Goal: Task Accomplishment & Management: Manage account settings

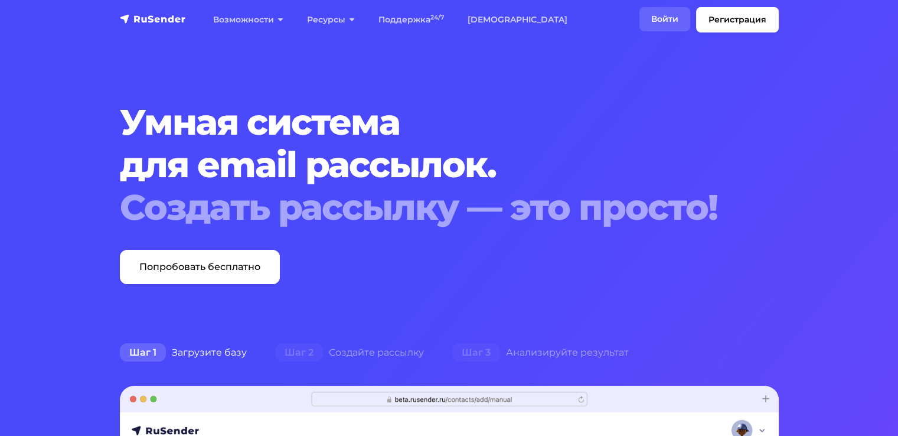
click at [668, 20] on link "Войти" at bounding box center [664, 19] width 51 height 24
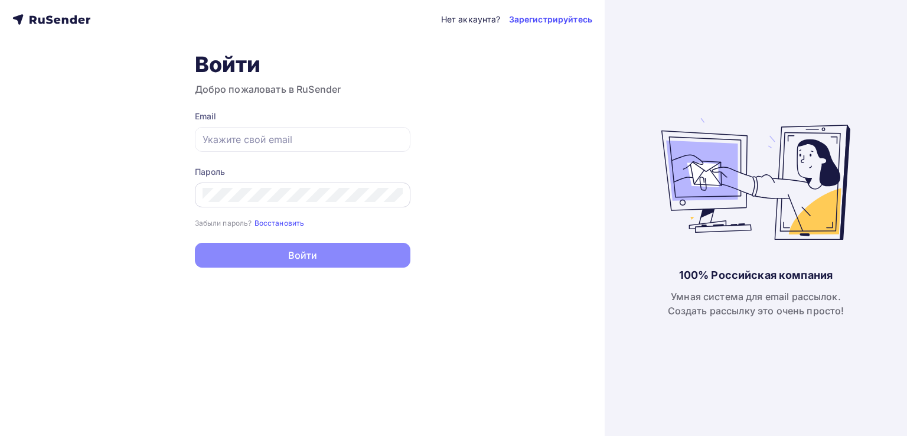
type input "[PERSON_NAME][EMAIL_ADDRESS][DOMAIN_NAME]"
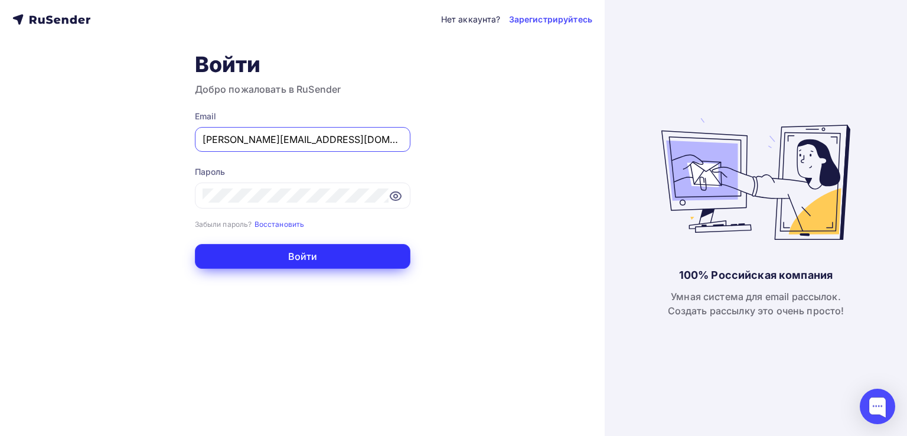
click at [224, 253] on button "Войти" at bounding box center [302, 256] width 215 height 25
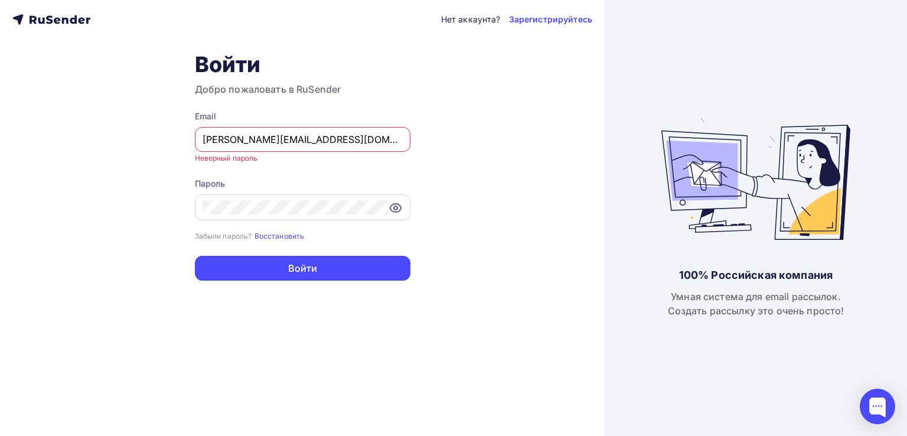
click at [394, 206] on icon at bounding box center [395, 208] width 14 height 14
click at [394, 206] on icon at bounding box center [396, 207] width 10 height 10
click at [336, 141] on input "[PERSON_NAME][EMAIL_ADDRESS][DOMAIN_NAME]" at bounding box center [302, 139] width 200 height 14
click at [535, 185] on div "Нет аккаунта? Зарегистрируйтесь Войти Добро пожаловать в RuSender Email [PERSON…" at bounding box center [302, 218] width 605 height 436
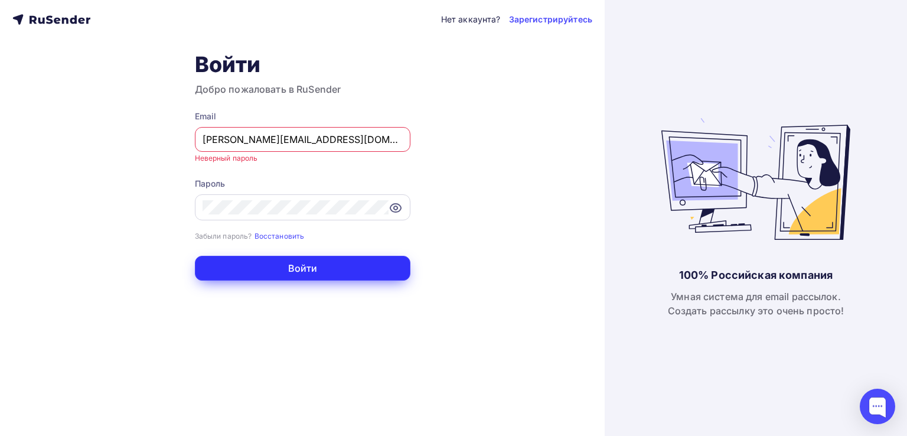
click at [308, 266] on button "Войти" at bounding box center [302, 268] width 215 height 25
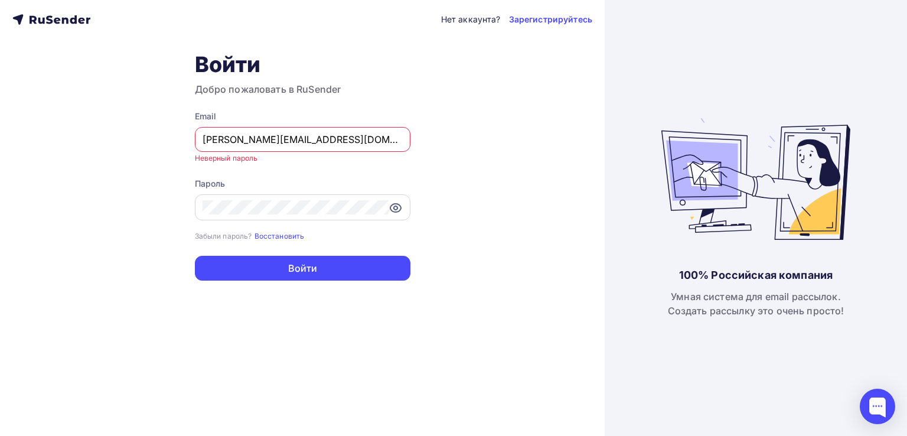
click at [4, 211] on div "Нет аккаунта? Зарегистрируйтесь Войти Добро пожаловать в RuSender Email [PERSON…" at bounding box center [302, 218] width 605 height 436
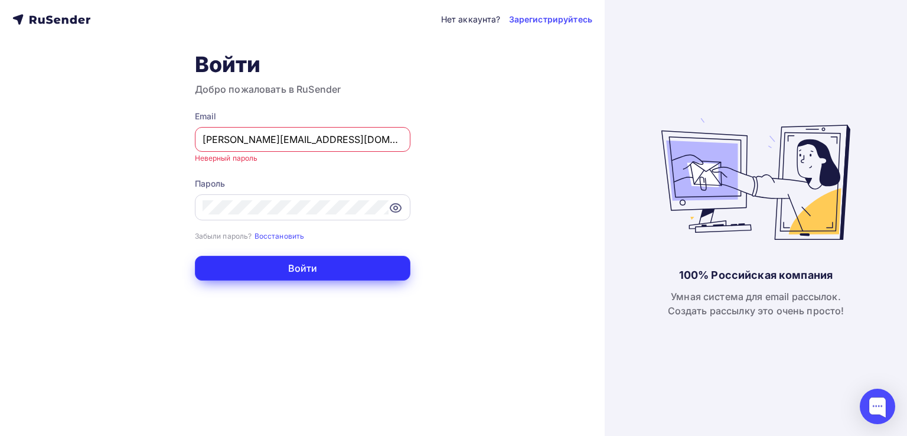
click at [265, 274] on button "Войти" at bounding box center [302, 268] width 215 height 25
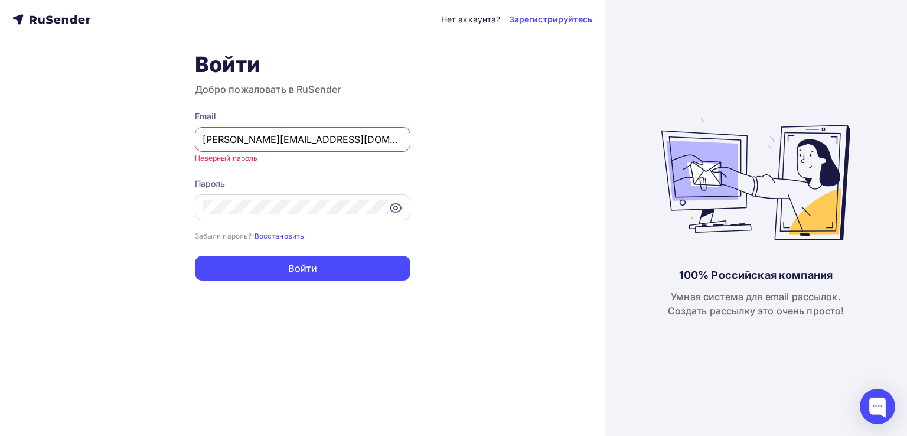
click at [355, 178] on div "Пароль" at bounding box center [302, 184] width 215 height 12
click at [390, 213] on icon at bounding box center [395, 208] width 14 height 14
click at [394, 211] on icon at bounding box center [394, 208] width 9 height 8
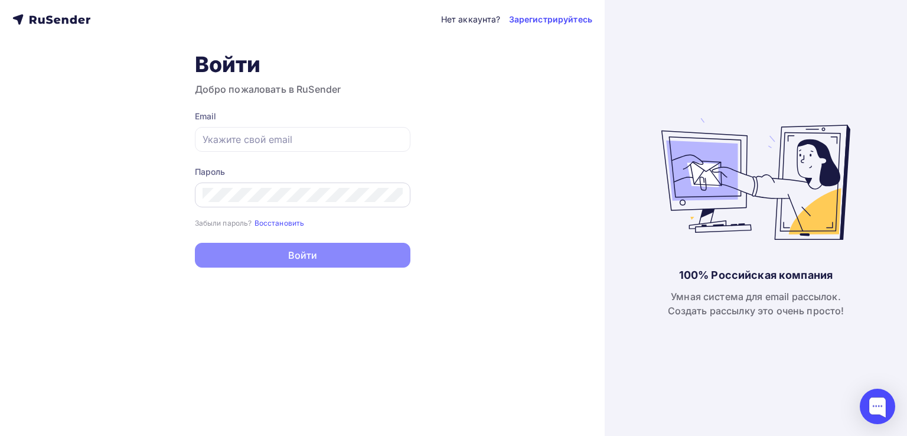
type input "[PERSON_NAME][EMAIL_ADDRESS][DOMAIN_NAME]"
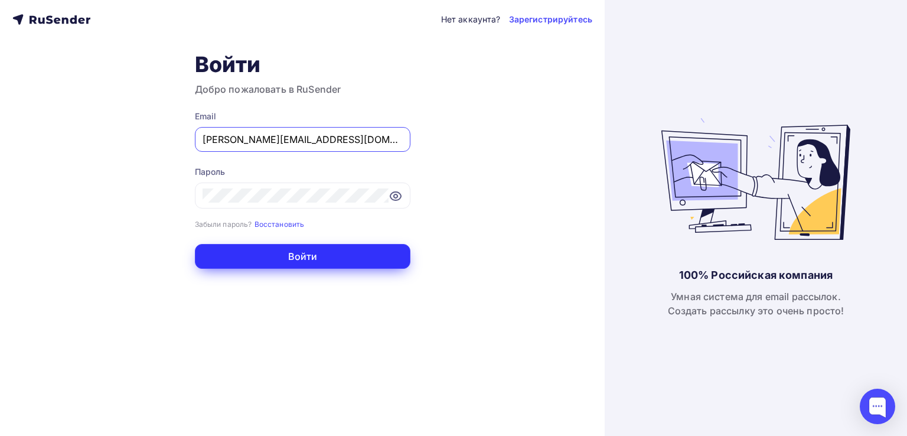
click at [227, 255] on button "Войти" at bounding box center [302, 256] width 215 height 25
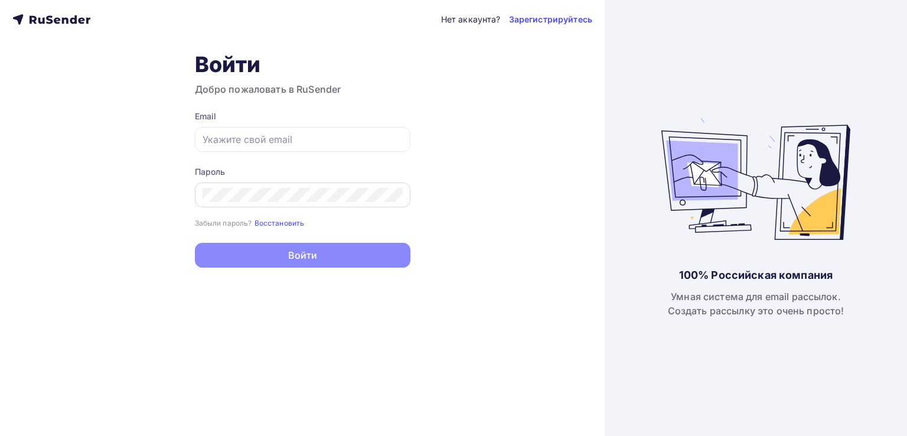
type input "[PERSON_NAME][EMAIL_ADDRESS][DOMAIN_NAME]"
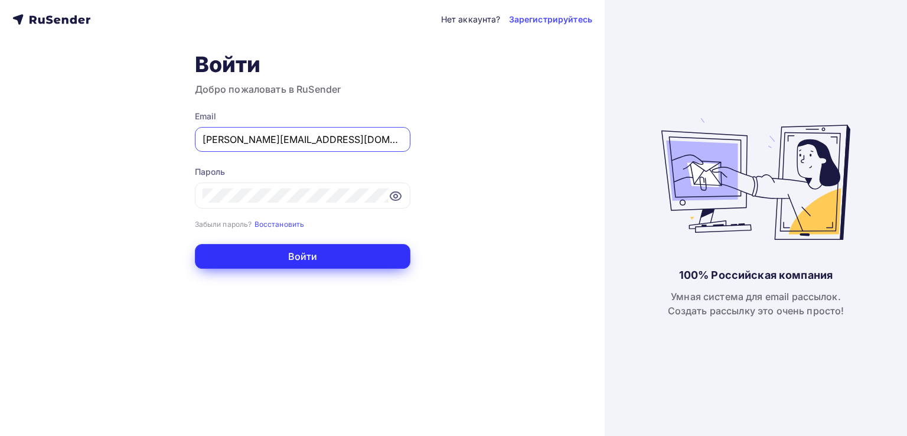
click at [226, 227] on button "Войти" at bounding box center [302, 256] width 215 height 25
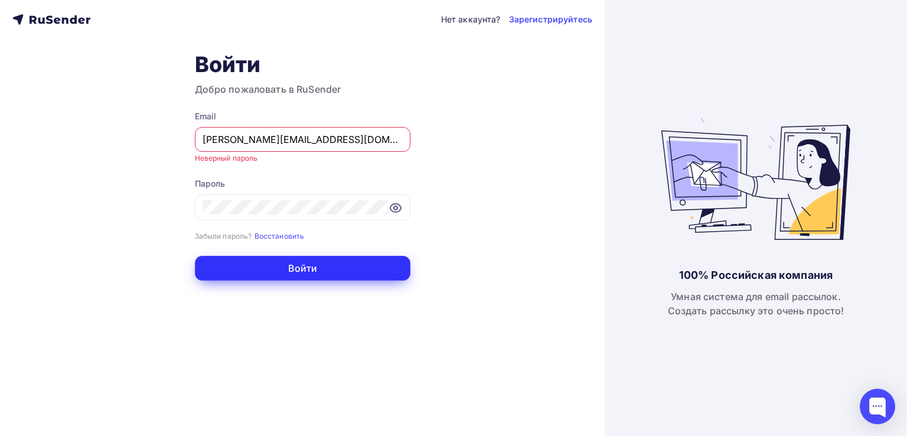
click at [282, 227] on button "Войти" at bounding box center [302, 268] width 215 height 25
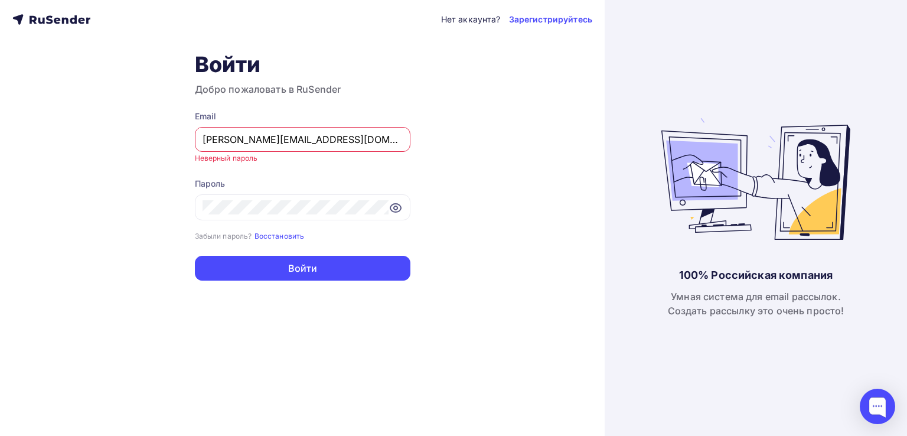
drag, startPoint x: 306, startPoint y: 138, endPoint x: 137, endPoint y: 142, distance: 168.9
click at [142, 144] on div "Нет аккаунта? Зарегистрируйтесь Войти Добро пожаловать в RuSender Email [PERSON…" at bounding box center [302, 218] width 605 height 436
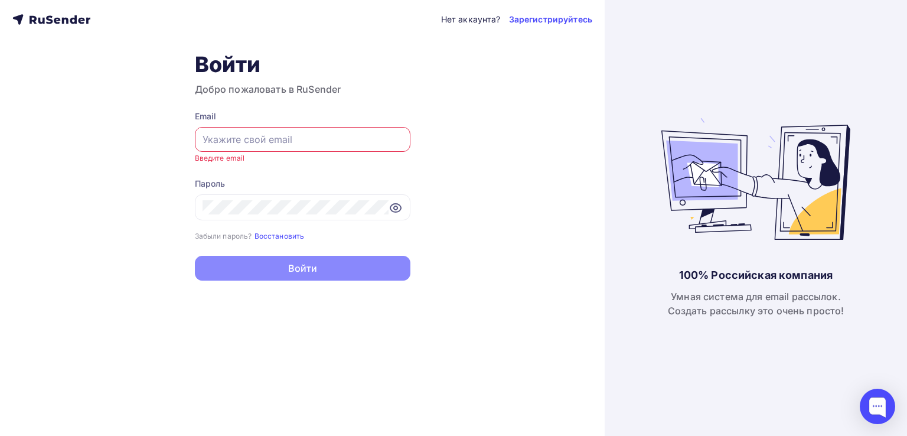
paste input "[PERSON_NAME][EMAIL_ADDRESS][DOMAIN_NAME]"
type input "[PERSON_NAME][EMAIL_ADDRESS][DOMAIN_NAME]"
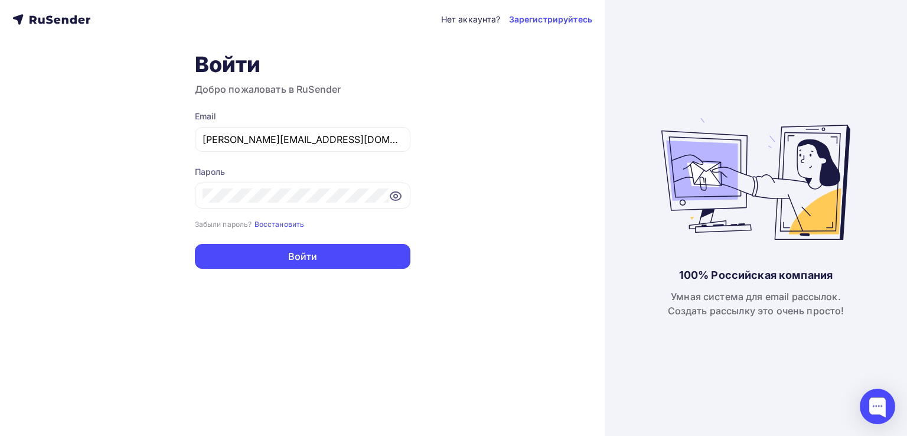
click at [425, 192] on div "Нет аккаунта? Зарегистрируйтесь Войти Добро пожаловать в RuSender Email [PERSON…" at bounding box center [302, 218] width 605 height 436
click at [395, 195] on icon at bounding box center [395, 196] width 14 height 14
click at [130, 195] on div "Нет аккаунта? Зарегистрируйтесь Войти Добро пожаловать в RuSender Email [PERSON…" at bounding box center [302, 218] width 605 height 436
click at [123, 223] on div "Нет аккаунта? Зарегистрируйтесь Войти Добро пожаловать в RuSender Email [PERSON…" at bounding box center [302, 218] width 605 height 436
click at [89, 198] on div "Нет аккаунта? Зарегистрируйтесь Войти Добро пожаловать в RuSender Email [PERSON…" at bounding box center [302, 218] width 605 height 436
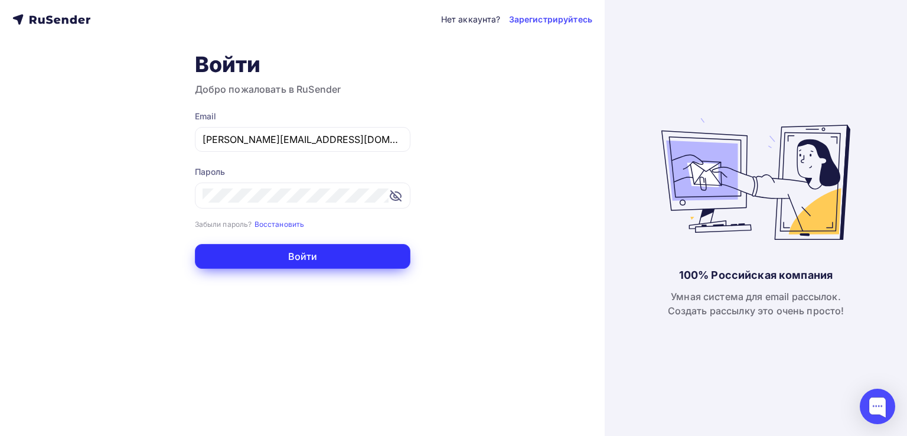
click at [231, 227] on button "Войти" at bounding box center [302, 256] width 215 height 25
